Goal: Task Accomplishment & Management: Use online tool/utility

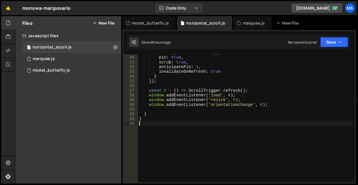
scroll to position [89, 0]
click at [50, 69] on div "model_butterfly.js" at bounding box center [51, 70] width 37 height 5
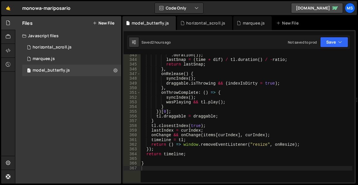
click at [211, 82] on div ". duration ( )) ; lastSnap = ( time + dif ) / tl . duration ( ) / - ratio ; ret…" at bounding box center [247, 121] width 212 height 137
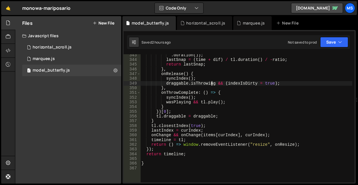
type textarea "}"
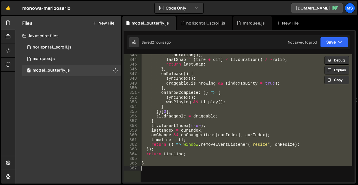
paste textarea
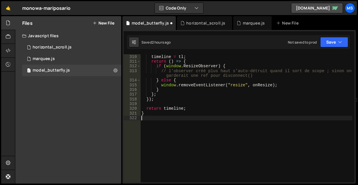
type textarea "}"
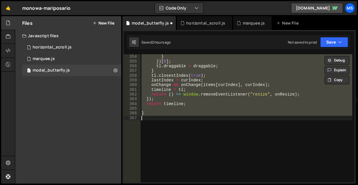
paste textarea
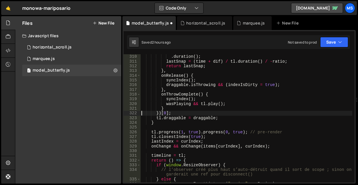
scroll to position [1520, 0]
click at [225, 111] on div "if ( Math . abs ( dif ) > tl . duration ( ) / 2 ) dif += dif < 0 ? tl . duratio…" at bounding box center [247, 118] width 212 height 137
type textarea "}"
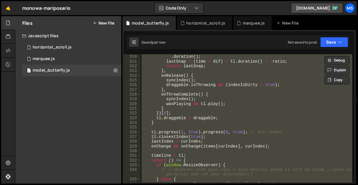
paste textarea
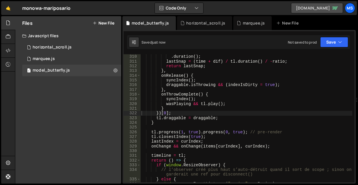
click at [324, 9] on link "[DOMAIN_NAME]" at bounding box center [317, 8] width 52 height 10
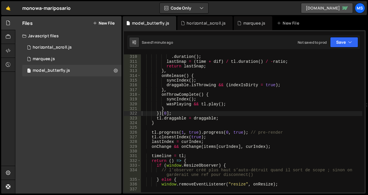
scroll to position [1487, 0]
click at [210, 112] on div "if ( Math . abs ( dif ) > tl . duration ( ) / 2 ) dif += dif < 0 ? tl . duratio…" at bounding box center [251, 123] width 221 height 147
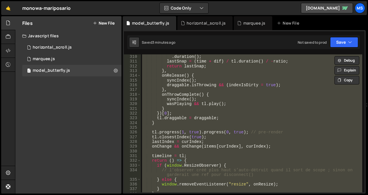
type textarea "// }"
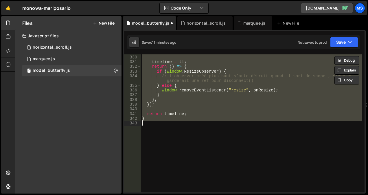
scroll to position [1581, 0]
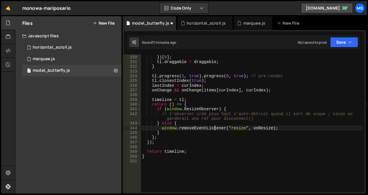
click at [215, 127] on div "} }) [ 0 ] ; tl . draggable = draggable ; } tl . progress ( 1 , true ) . progre…" at bounding box center [251, 123] width 221 height 147
type textarea "window.removeEventListener("resize", onResize);"
click at [70, 56] on div "1 marquee.js 0" at bounding box center [71, 59] width 99 height 12
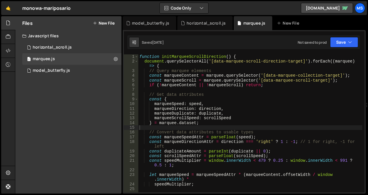
scroll to position [0, 0]
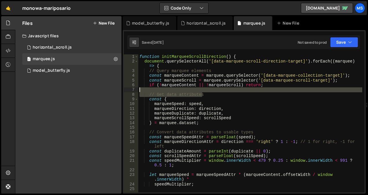
drag, startPoint x: 214, startPoint y: 93, endPoint x: 139, endPoint y: 91, distance: 74.6
click at [139, 91] on div "function initMarqueeScrollDirection ( ) { document . querySelectorAll ( '[data-…" at bounding box center [250, 122] width 224 height 137
type textarea "// Get data attributes"
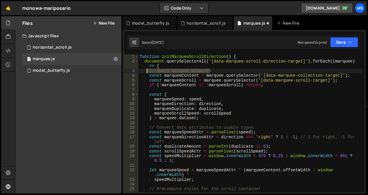
drag, startPoint x: 212, startPoint y: 71, endPoint x: 143, endPoint y: 70, distance: 68.8
click at [143, 70] on div "function initMarqueeScrollDirection ( ) { document . querySelectorAll ( '[data-…" at bounding box center [250, 122] width 224 height 137
type textarea "// Query marquee elements"
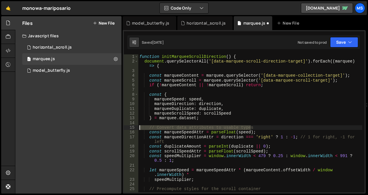
drag, startPoint x: 262, startPoint y: 129, endPoint x: 137, endPoint y: 126, distance: 125.2
click at [137, 126] on div "1 2 3 4 5 6 7 8 9 10 11 12 13 14 15 16 17 18 19 20 21 22 23 24 25 function init…" at bounding box center [244, 123] width 241 height 138
type textarea "// Convert data attributes to usable types"
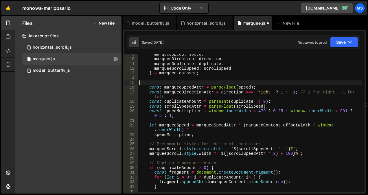
scroll to position [45, 0]
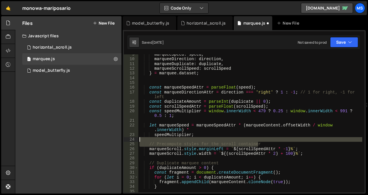
drag, startPoint x: 263, startPoint y: 143, endPoint x: 145, endPoint y: 141, distance: 117.4
click at [145, 141] on div "marqueeSpeed : speed , marqueeDirection : direction , marqueeDuplicate : duplic…" at bounding box center [250, 120] width 224 height 137
type textarea "// Precompute styles for the scroll container"
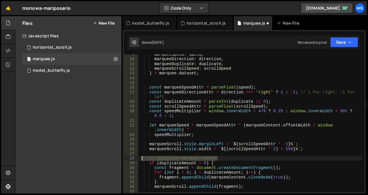
drag, startPoint x: 220, startPoint y: 158, endPoint x: 142, endPoint y: 158, distance: 78.1
click at [142, 158] on div "marqueeSpeed : speed , marqueeDirection : direction , marqueeDuplicate : duplic…" at bounding box center [250, 120] width 224 height 137
type textarea "// Duplicate marquee content"
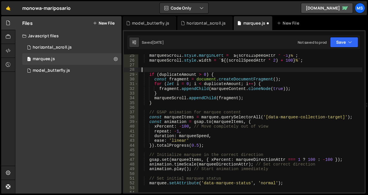
scroll to position [133, 0]
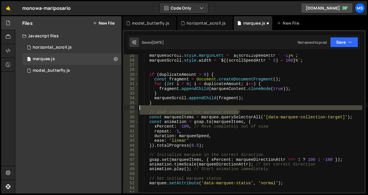
drag, startPoint x: 248, startPoint y: 111, endPoint x: 139, endPoint y: 110, distance: 109.6
click at [139, 110] on div "marqueeScroll . style . marginLeft = ` ${ scrollSpeedAttr * - 1 } % ` ; marquee…" at bounding box center [250, 121] width 224 height 137
type textarea "// GSAP animation for marquee content"
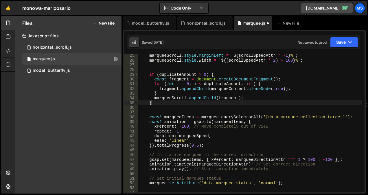
click at [200, 104] on div "marqueeScroll . style . marginLeft = ` ${ scrollSpeedAttr * - 1 } % ` ; marquee…" at bounding box center [250, 121] width 224 height 137
type textarea "}"
click at [155, 23] on div "model_butterfly.js" at bounding box center [150, 23] width 37 height 6
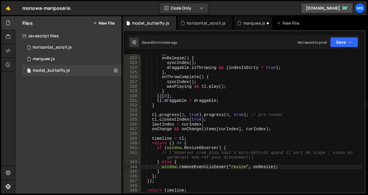
scroll to position [1542, 0]
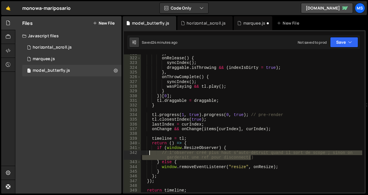
drag, startPoint x: 263, startPoint y: 159, endPoint x: 148, endPoint y: 154, distance: 115.2
click at [148, 154] on div "} , onRelease ( ) { syncIndex ( ) ; draggable . isThrowing && ( indexIsDirty = …" at bounding box center [251, 124] width 221 height 147
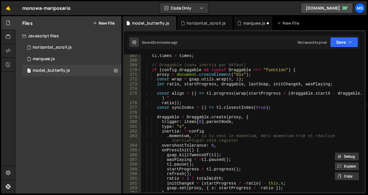
scroll to position [1273, 0]
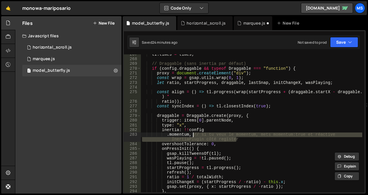
drag, startPoint x: 240, startPoint y: 140, endPoint x: 193, endPoint y: 135, distance: 47.7
click at [193, 135] on div "tl . times = times ; // Draggable (sans inertia par défaut) if ( config . dragg…" at bounding box center [251, 125] width 221 height 147
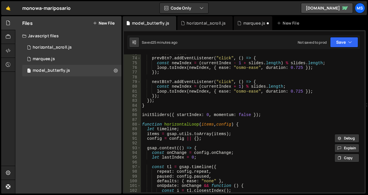
scroll to position [343, 0]
click at [217, 106] on div "// Prev / Next prevBtn ?. addEventListener ( "click" , ( ) => { const newIndex …" at bounding box center [251, 124] width 221 height 147
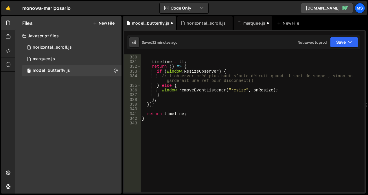
scroll to position [1581, 0]
type textarea "}"
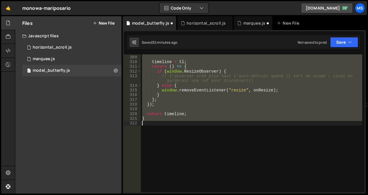
scroll to position [1695, 0]
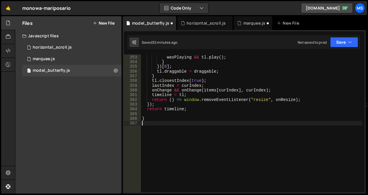
click at [217, 106] on div "syncIndex ( ) ; wasPlaying && tl . play ( ) ; } }) [ 0 ] ; tl . draggable = dra…" at bounding box center [251, 123] width 221 height 147
type textarea "});"
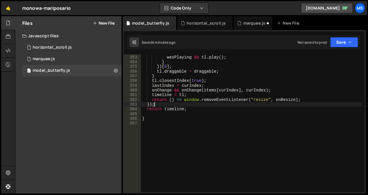
click at [174, 121] on div "syncIndex ( ) ; wasPlaying && tl . play ( ) ; } }) [ 0 ] ; tl . draggable = dra…" at bounding box center [251, 123] width 221 height 147
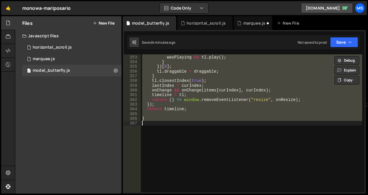
paste textarea
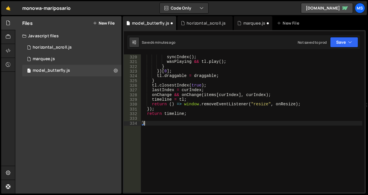
scroll to position [1614, 0]
type textarea "}"
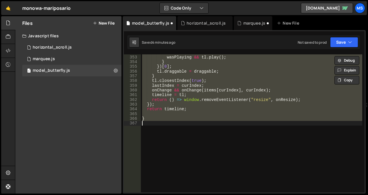
scroll to position [1695, 0]
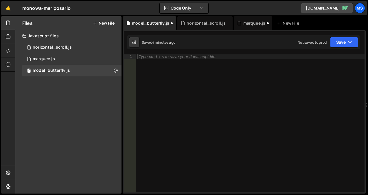
paste textarea "}"
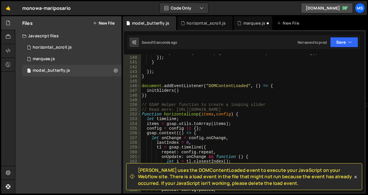
scroll to position [665, 0]
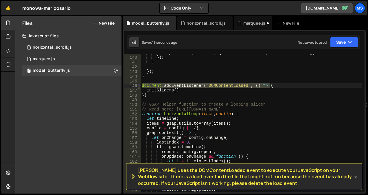
drag, startPoint x: 274, startPoint y: 85, endPoint x: 139, endPoint y: 84, distance: 135.3
click at [139, 84] on div "let time = -(value * ratio) * tl.duration(), 139 140 141 142 143 144 145 146 14…" at bounding box center [244, 123] width 241 height 138
type textarea "document.addEventListener("DOMContentLoaded", () => {"
click at [155, 96] on div "loop . toIndex ( newIndex , { ease : "osmo-ease" , duration : 0.725 }) ; }) ; }…" at bounding box center [251, 123] width 221 height 147
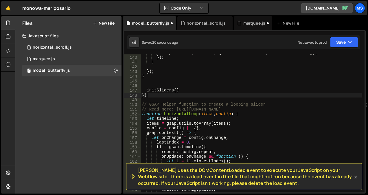
type textarea "}"
click at [143, 88] on div "loop . toIndex ( newIndex , { ease : "osmo-ease" , duration : 0.725 }) ; }) ; }…" at bounding box center [251, 123] width 221 height 147
